Goal: Check status: Check status

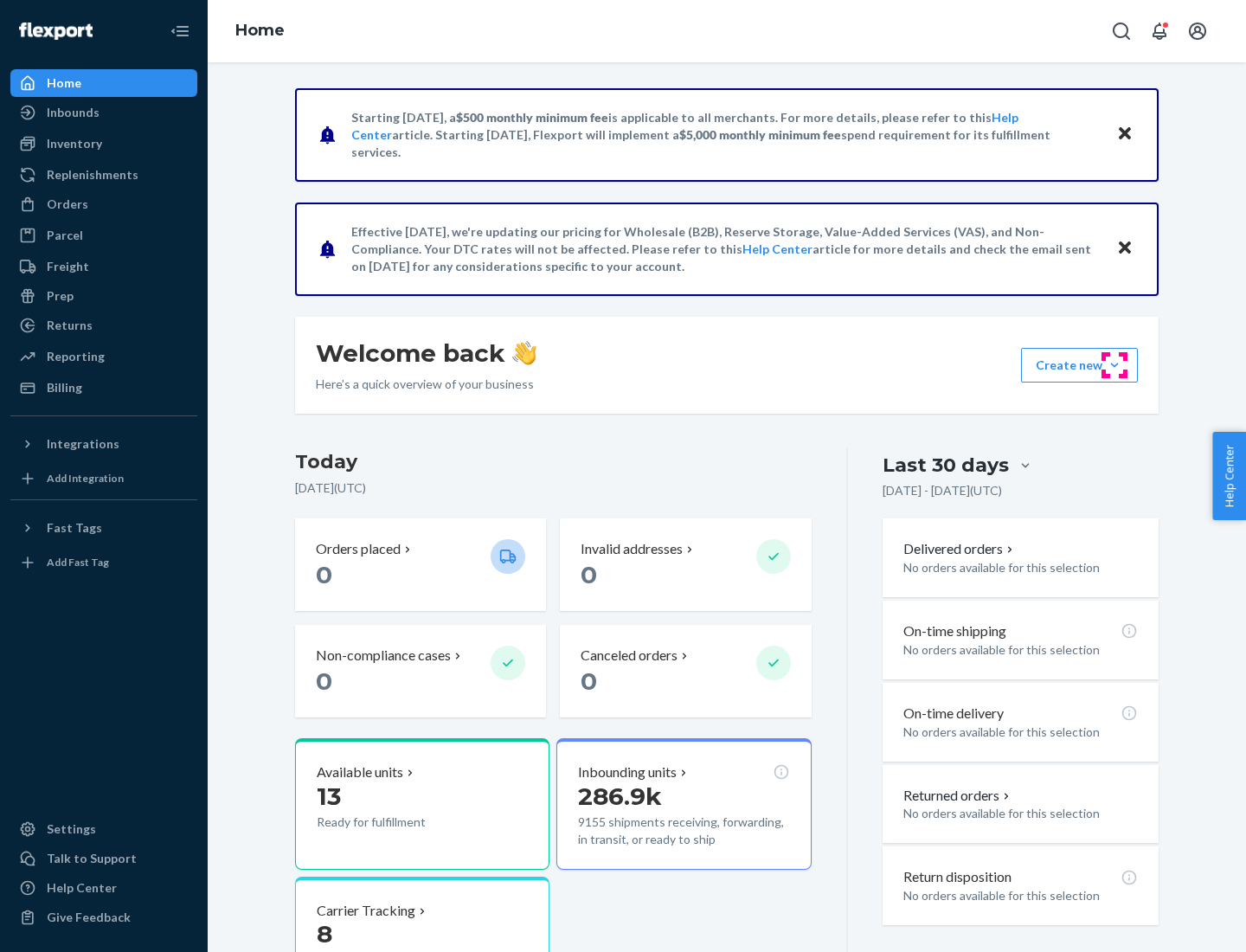
click at [1114, 365] on button "Create new Create new inbound Create new order Create new product" at bounding box center [1079, 364] width 117 height 35
click at [72, 112] on div "Inbounds" at bounding box center [73, 112] width 53 height 18
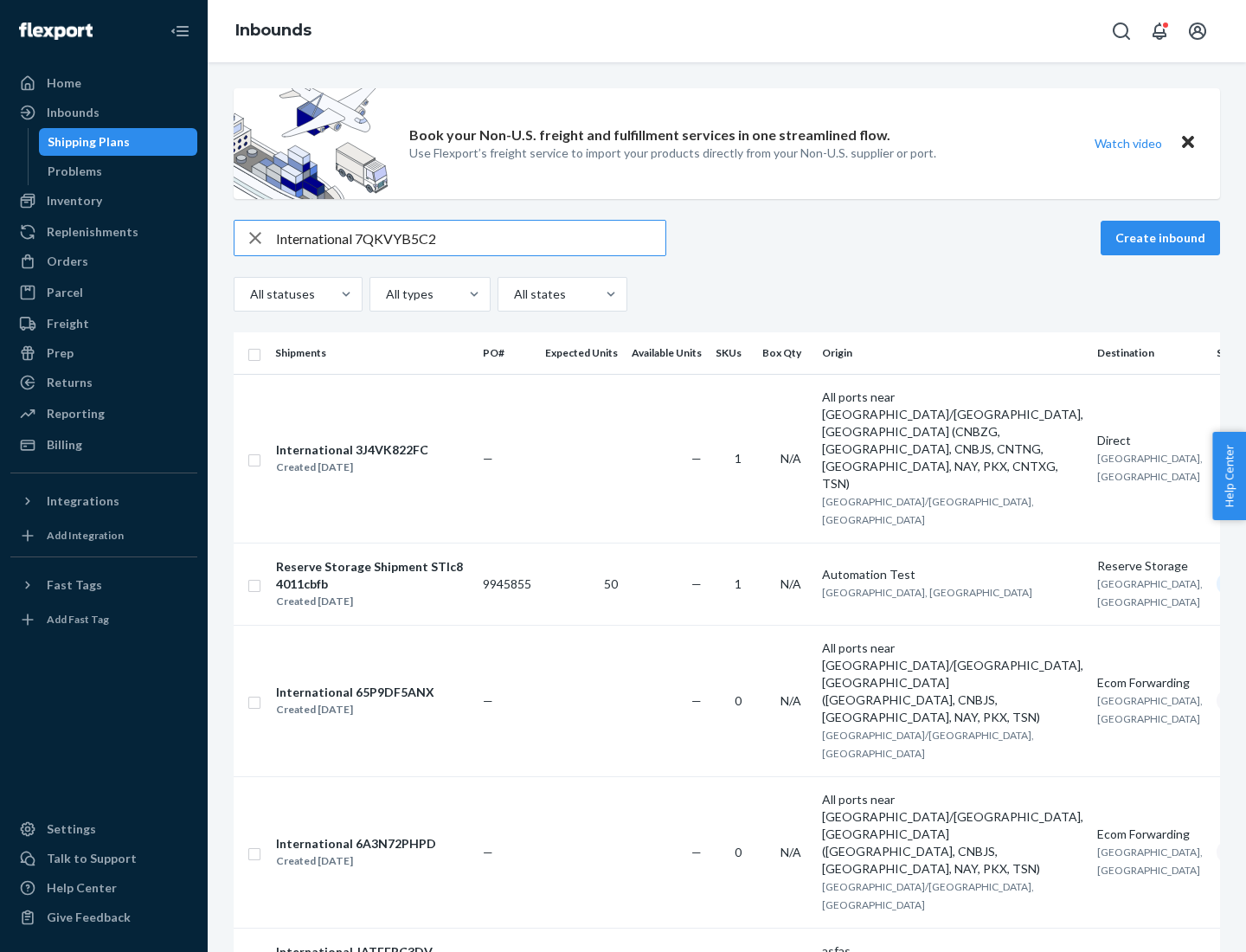
type input "International 7QKVYB5C29"
click at [383, 459] on div "Created [DATE]" at bounding box center [352, 467] width 152 height 18
